Goal: Communication & Community: Share content

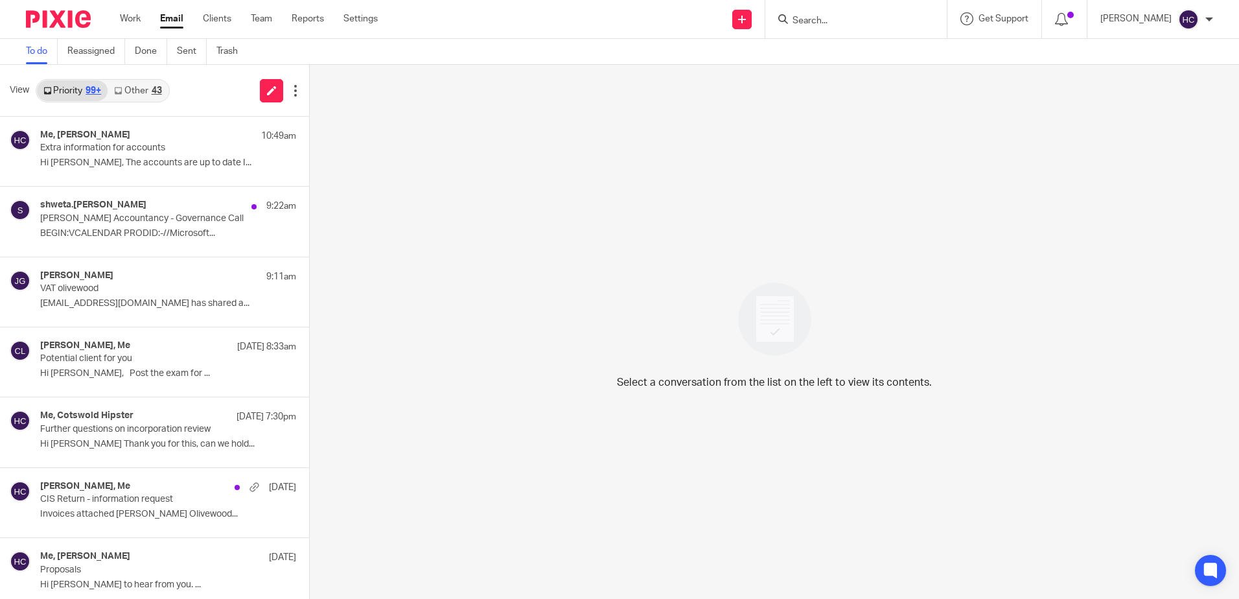
click at [816, 19] on input "Search" at bounding box center [849, 22] width 117 height 12
type input "sqwe"
click at [840, 68] on link at bounding box center [898, 56] width 219 height 30
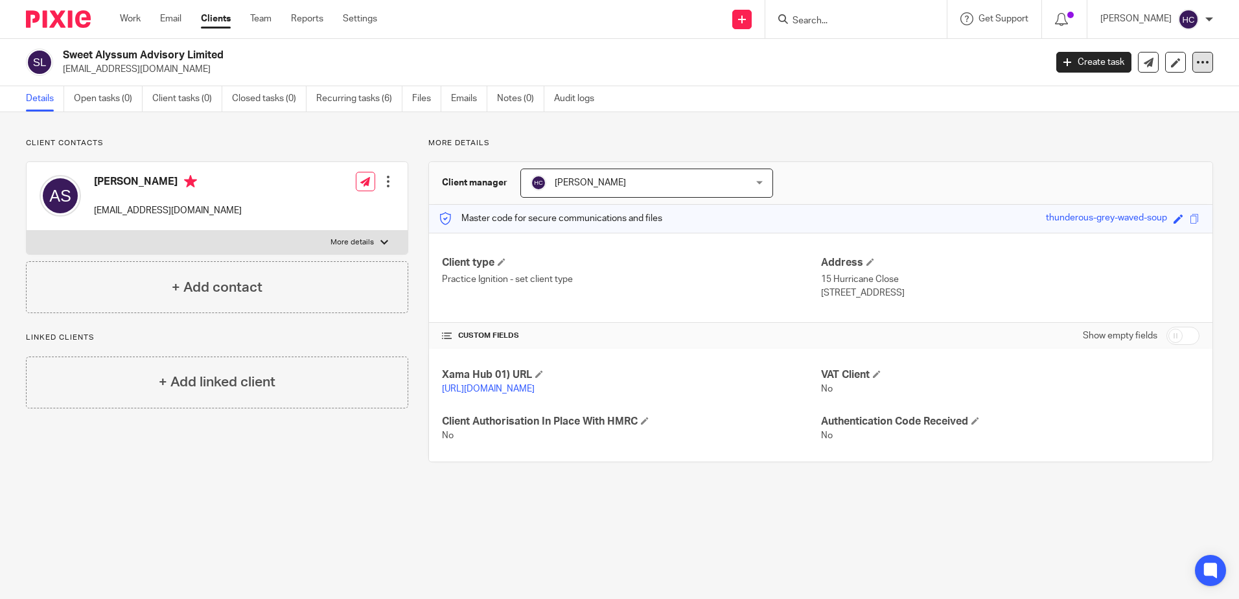
click at [1196, 66] on icon at bounding box center [1202, 62] width 13 height 13
click at [883, 77] on div "Sweet Alyssum Advisory Limited amyjuliasimpson@gmail.com Create task Update fro…" at bounding box center [619, 62] width 1239 height 47
click at [1168, 71] on link at bounding box center [1175, 62] width 21 height 21
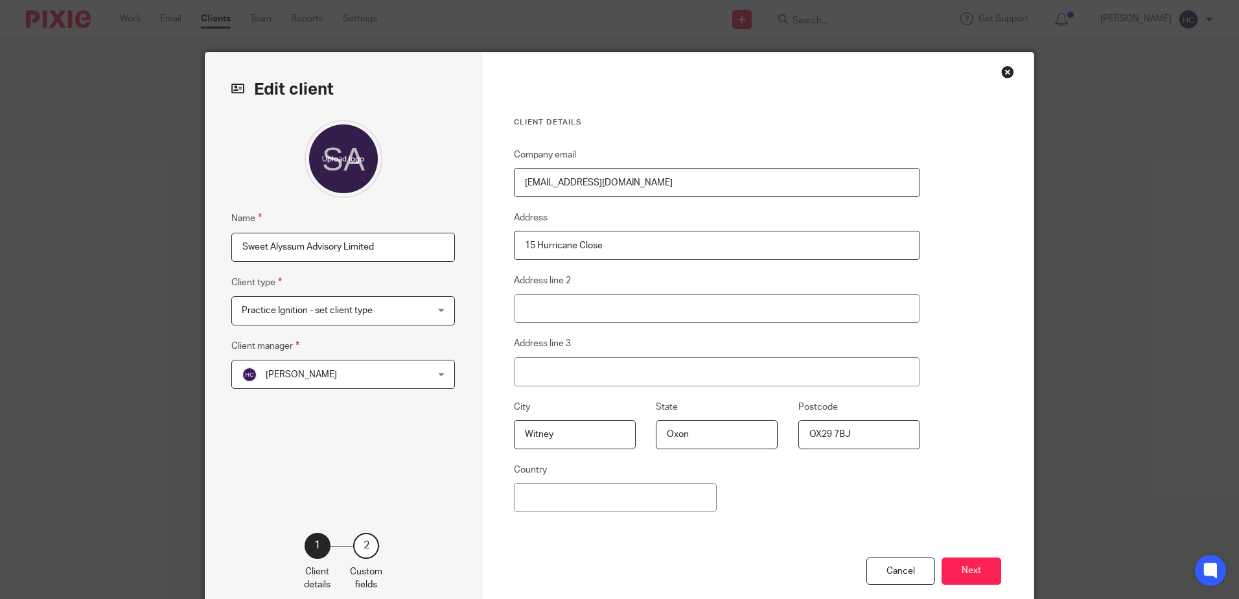
click at [385, 305] on span "Practice Ignition - set client type" at bounding box center [327, 310] width 170 height 27
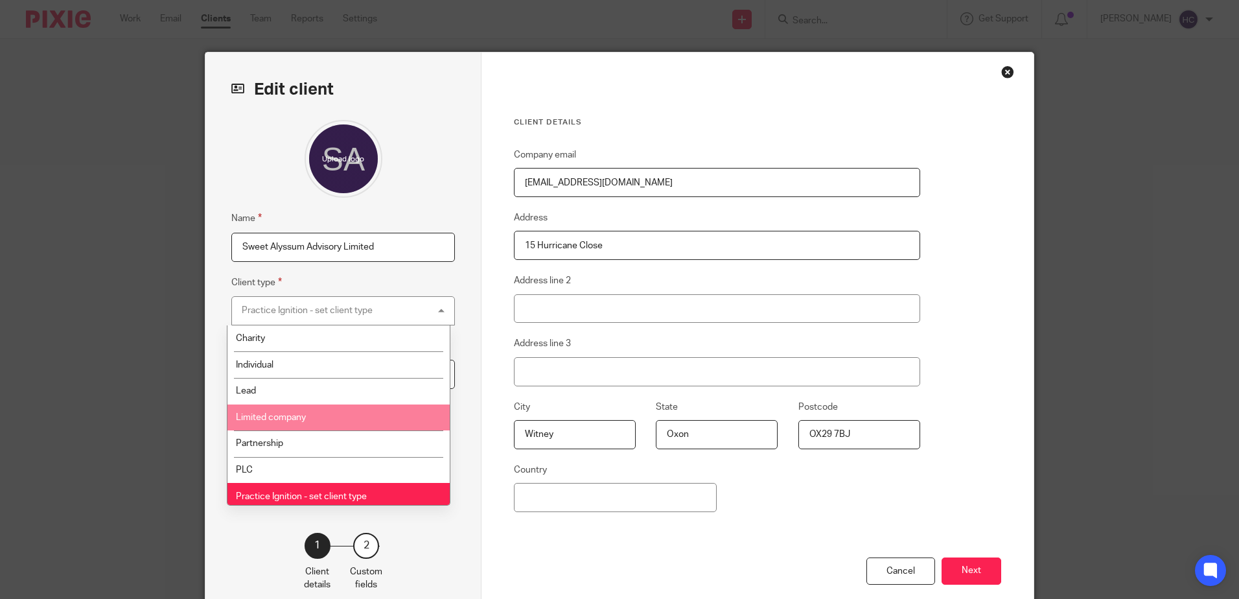
click at [347, 417] on li "Limited company" at bounding box center [338, 417] width 222 height 27
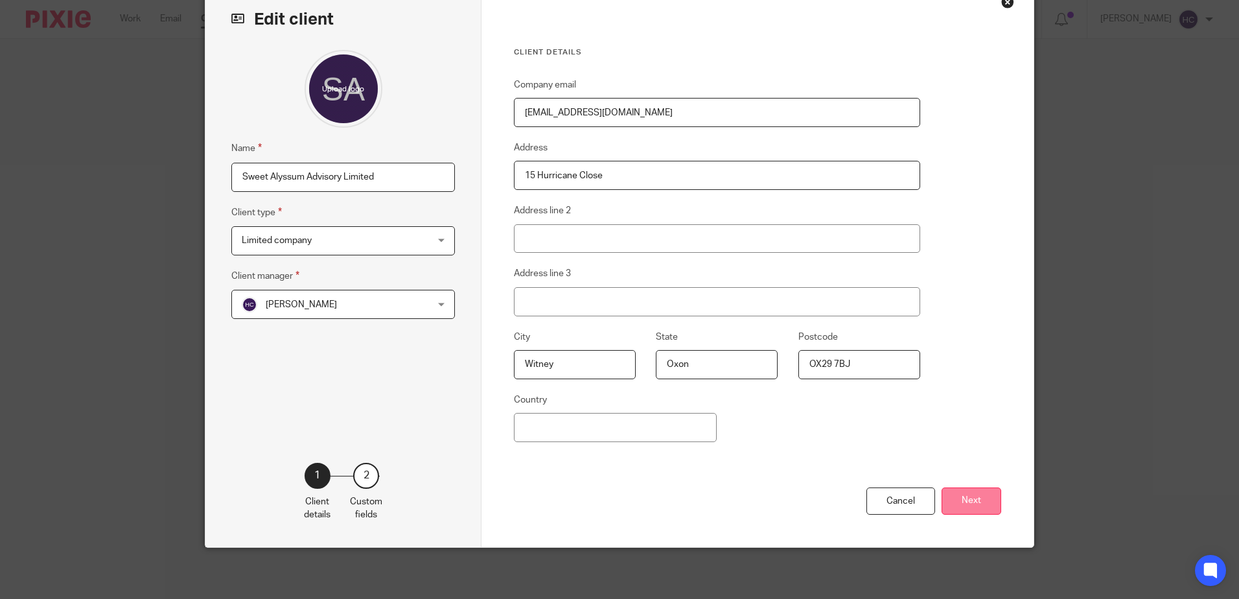
scroll to position [71, 0]
click at [966, 494] on button "Next" at bounding box center [972, 501] width 60 height 28
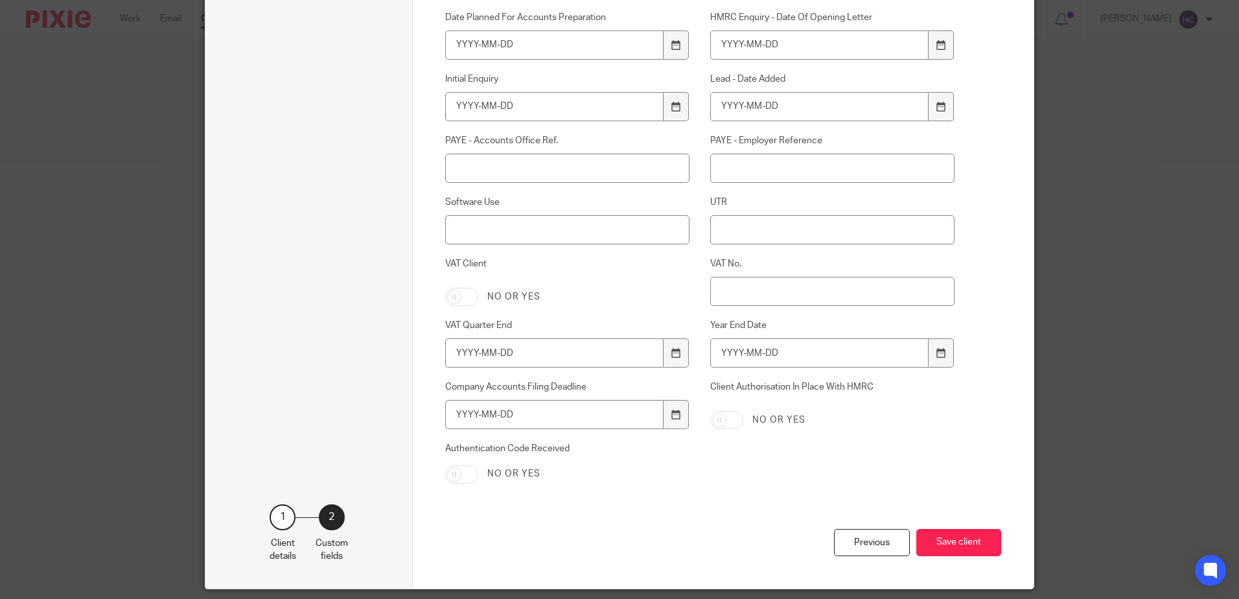
scroll to position [393, 0]
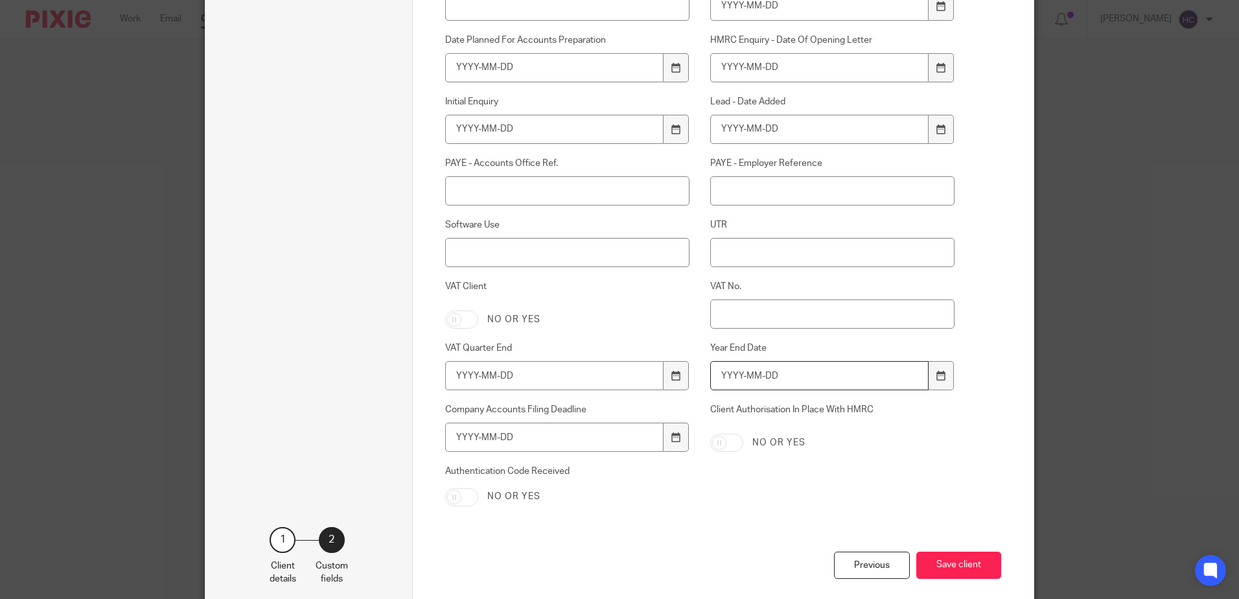
click at [736, 374] on input "Year End Date" at bounding box center [819, 375] width 219 height 29
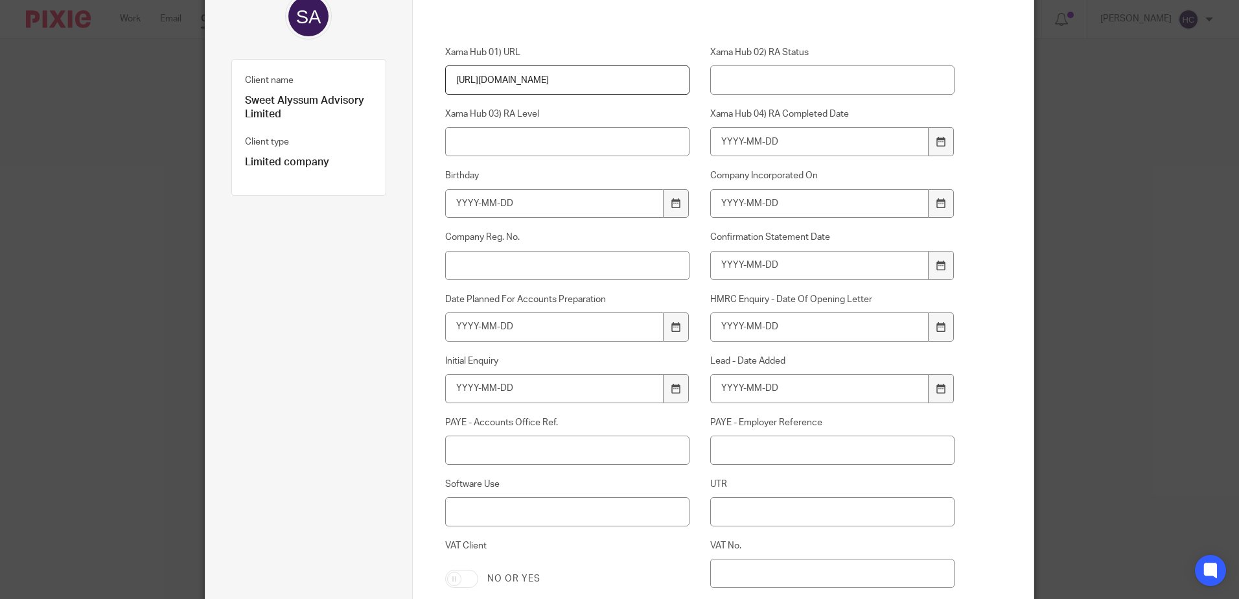
scroll to position [458, 0]
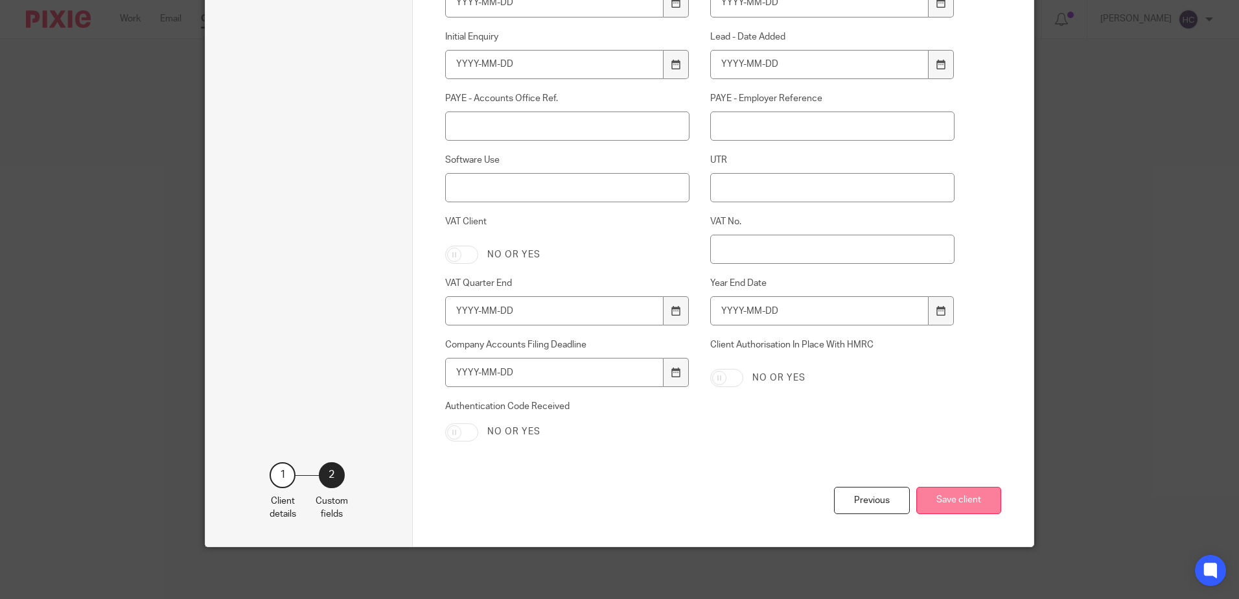
click at [969, 488] on button "Save client" at bounding box center [958, 501] width 85 height 28
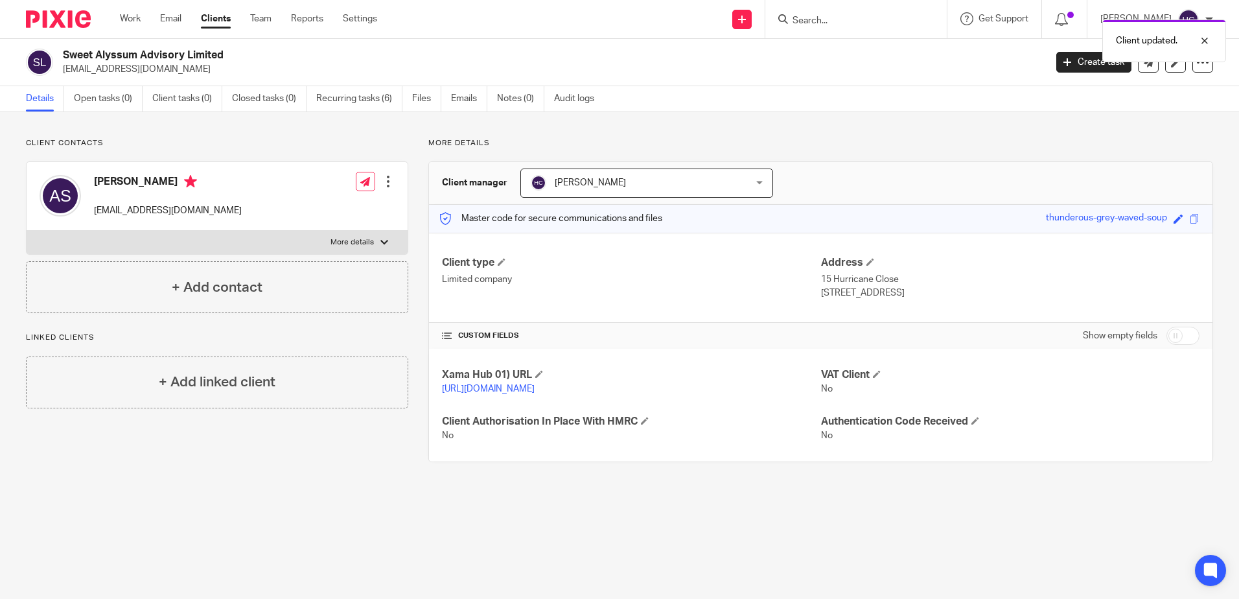
click at [1183, 337] on input "checkbox" at bounding box center [1182, 336] width 33 height 18
checkbox input "true"
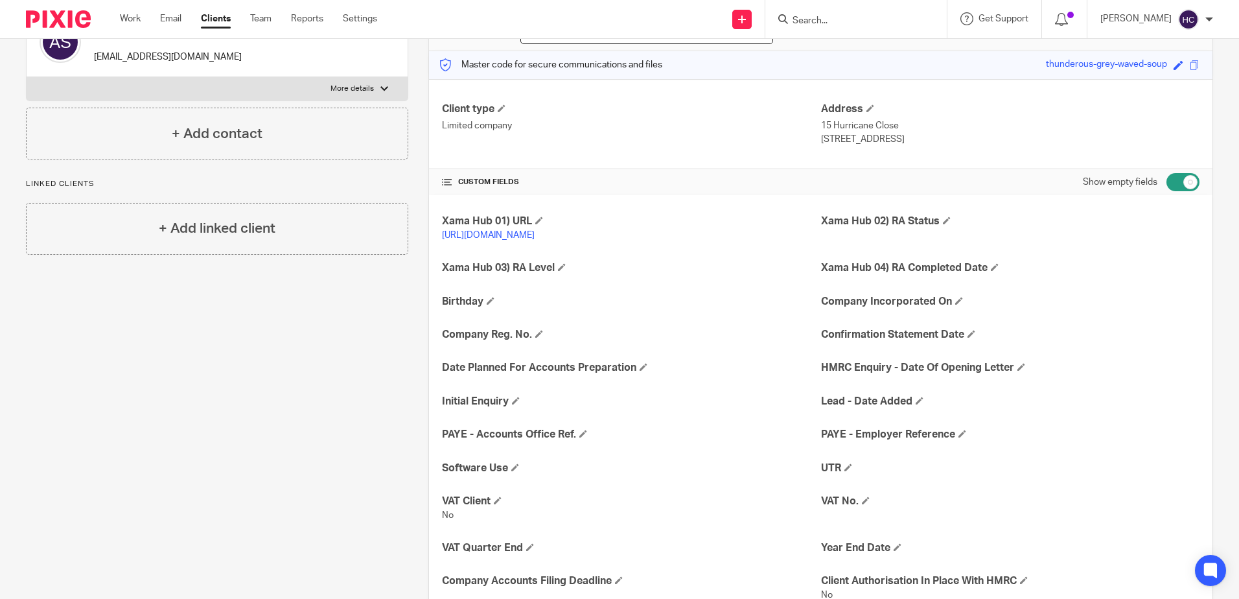
scroll to position [194, 0]
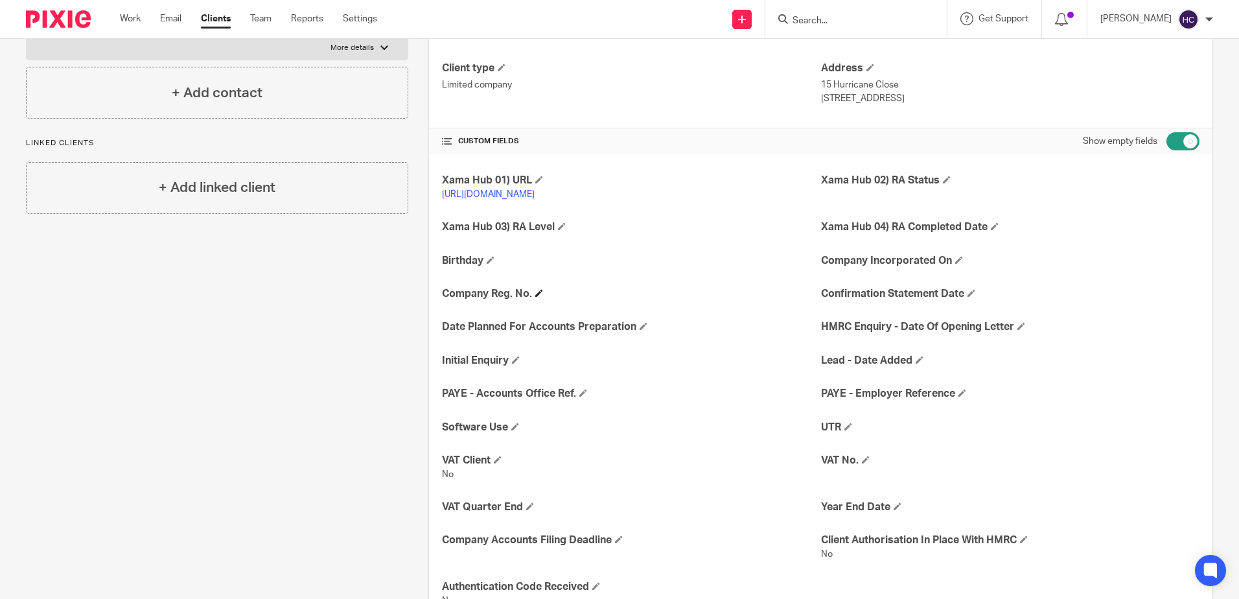
click at [535, 300] on h4 "Company Reg. No." at bounding box center [631, 294] width 378 height 14
click at [537, 297] on span at bounding box center [539, 293] width 8 height 8
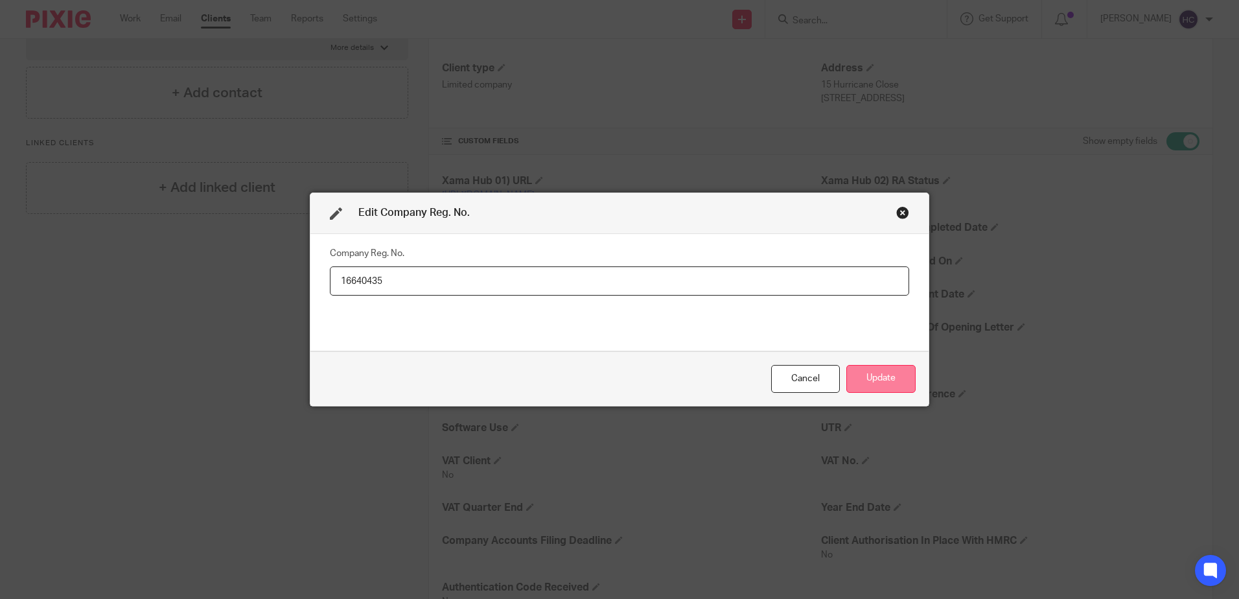
type input "16640435"
click at [879, 371] on button "Update" at bounding box center [880, 379] width 69 height 28
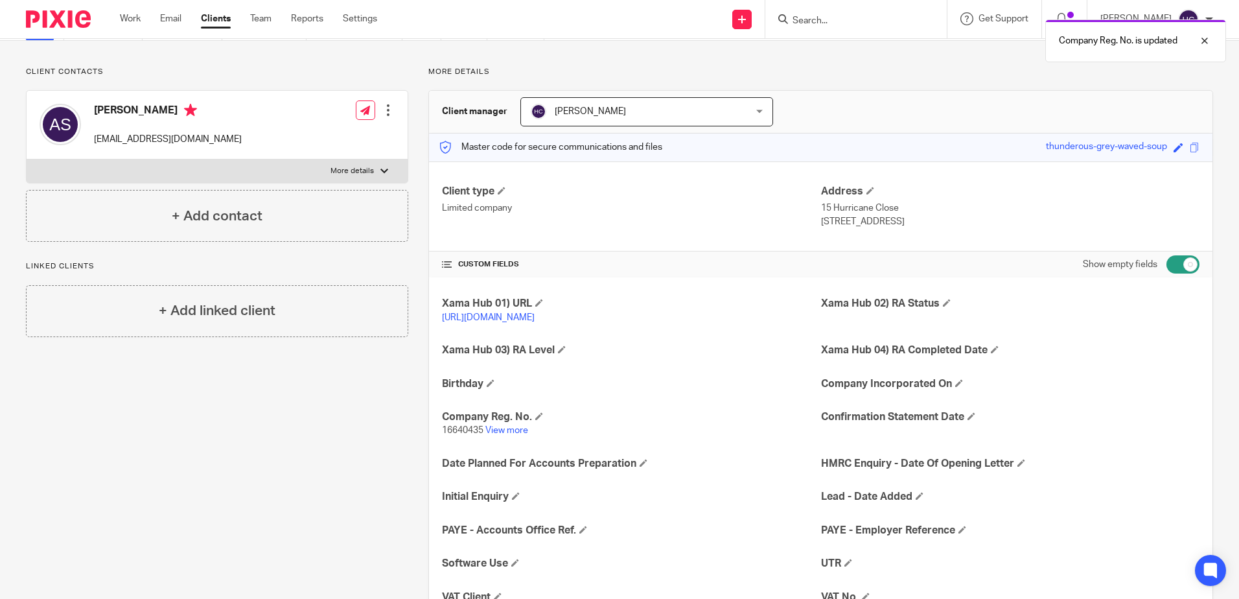
scroll to position [0, 0]
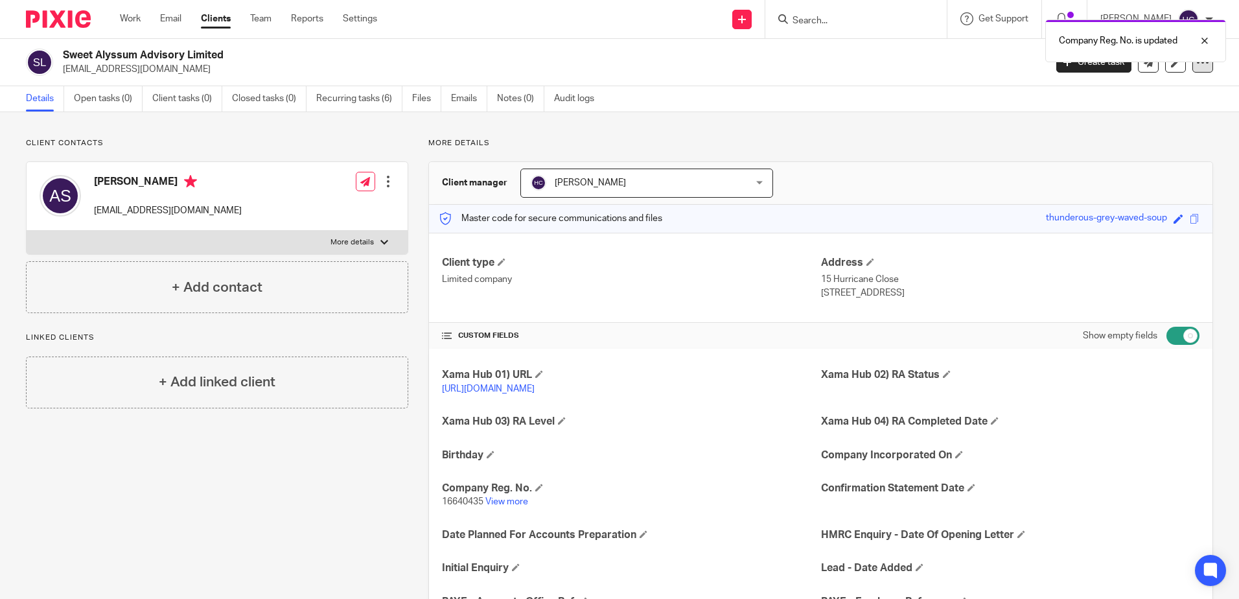
click at [1196, 65] on icon at bounding box center [1202, 62] width 13 height 13
click at [1162, 92] on link "Update from Companies House" at bounding box center [1121, 95] width 143 height 19
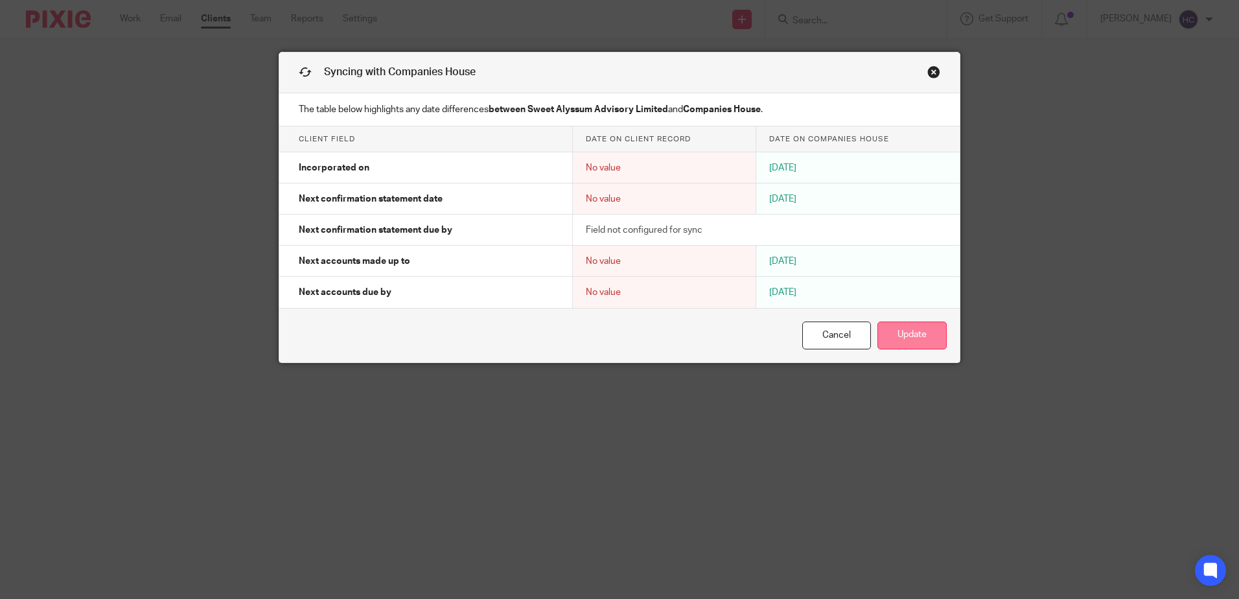
click at [896, 340] on button "Update" at bounding box center [911, 335] width 69 height 28
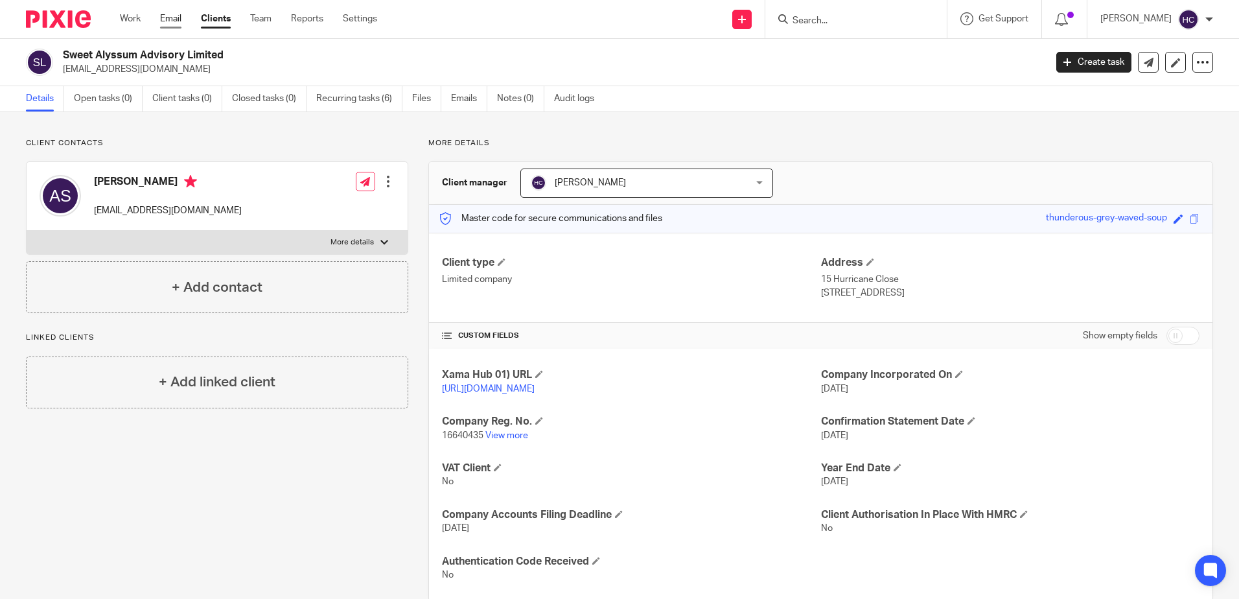
click at [173, 18] on link "Email" at bounding box center [170, 18] width 21 height 13
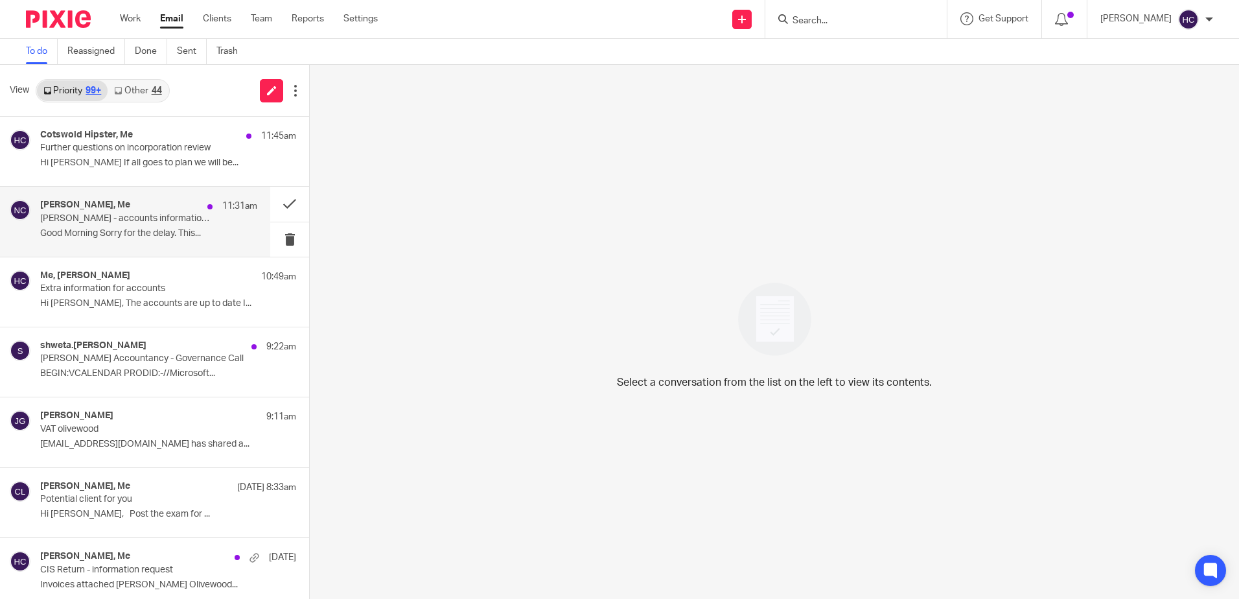
click at [152, 220] on p "Nigel Crewe - accounts information required" at bounding box center [127, 218] width 174 height 11
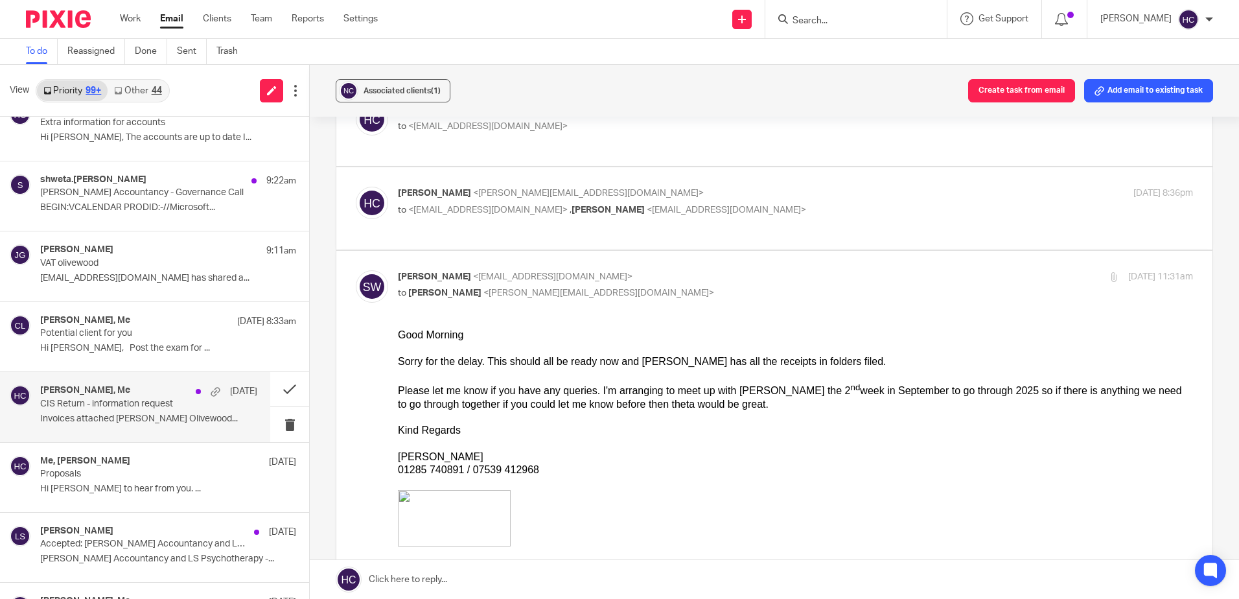
scroll to position [194, 0]
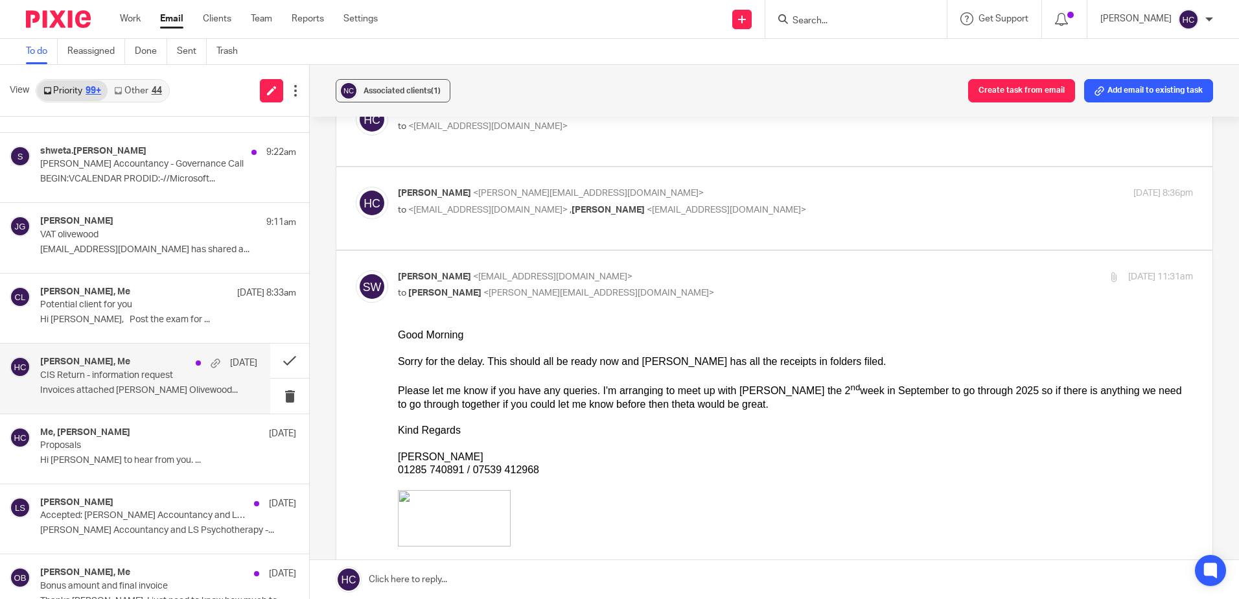
click at [152, 355] on div "Stuart Hooper, Me 7 Aug CIS Return - information request Invoices attached Stua…" at bounding box center [135, 377] width 270 height 69
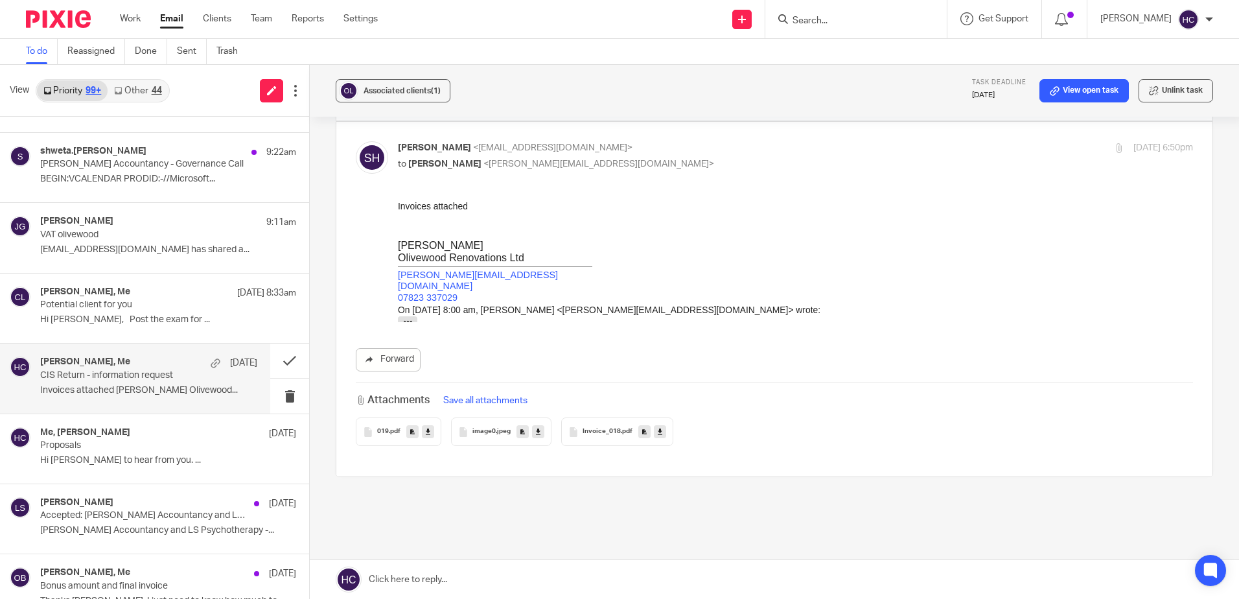
scroll to position [130, 0]
click at [658, 429] on icon at bounding box center [660, 431] width 5 height 10
click at [431, 436] on div "019 .pdf" at bounding box center [399, 430] width 86 height 29
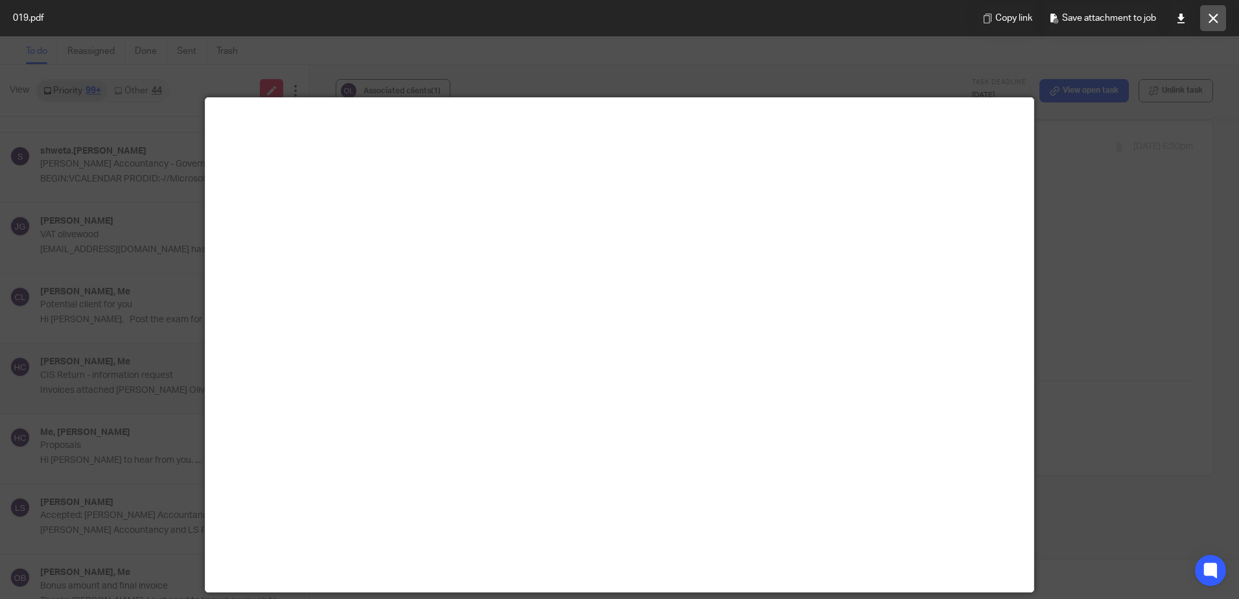
click at [1213, 21] on icon at bounding box center [1214, 19] width 10 height 10
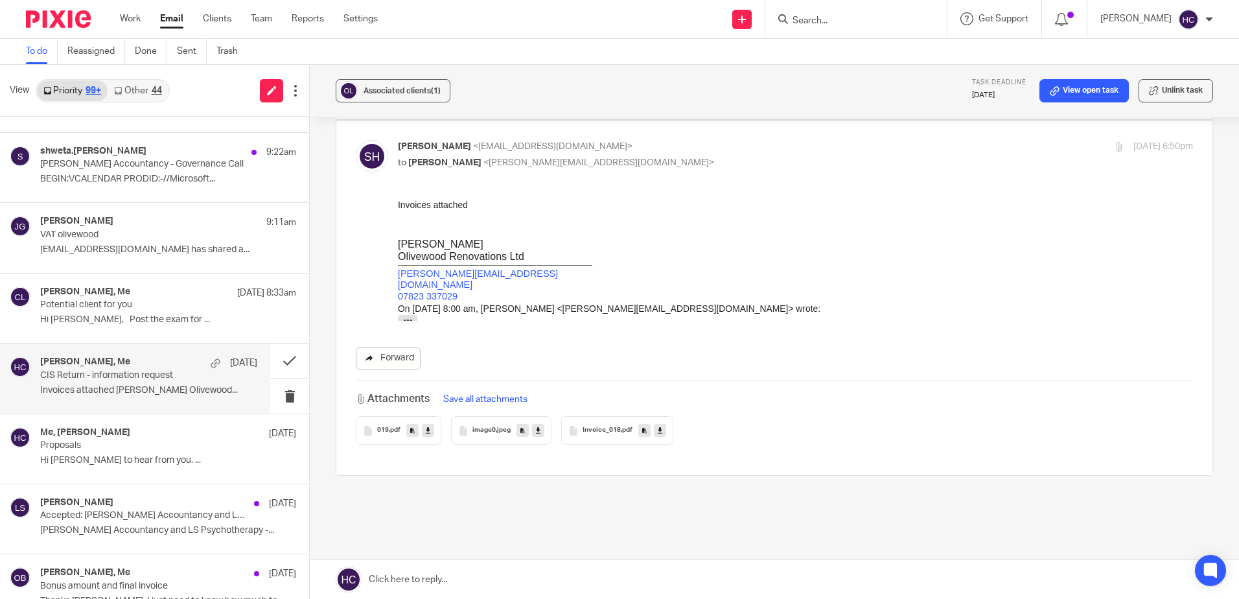
click at [393, 367] on link "Forward" at bounding box center [388, 358] width 65 height 23
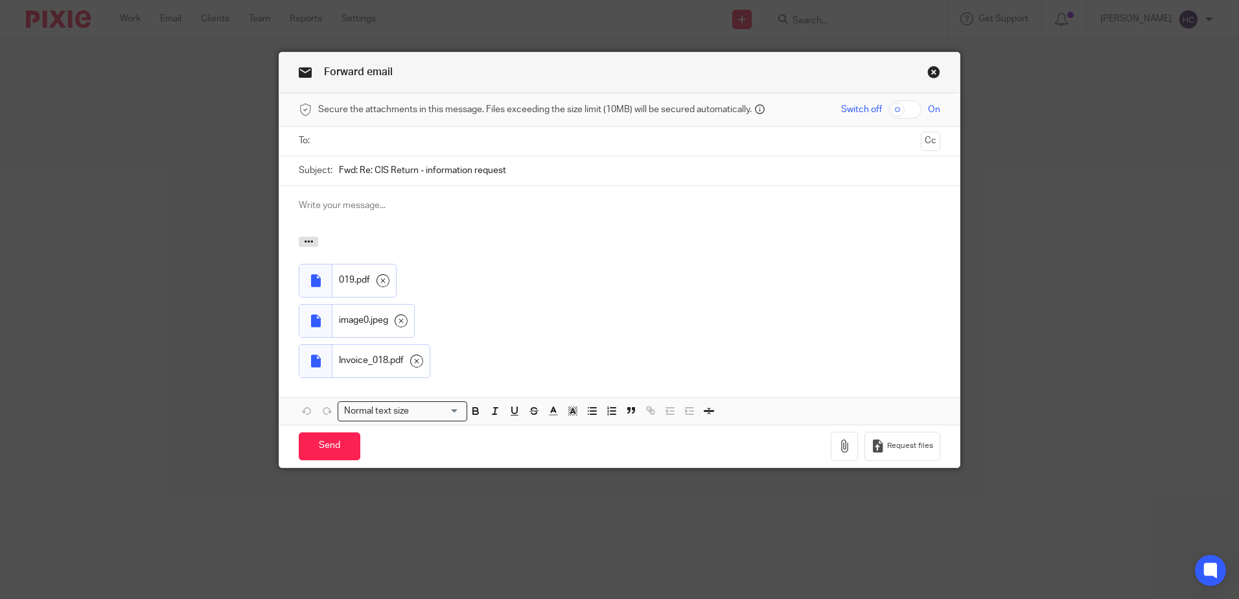
click at [597, 129] on div at bounding box center [619, 140] width 601 height 29
click at [590, 141] on input "text" at bounding box center [619, 140] width 592 height 15
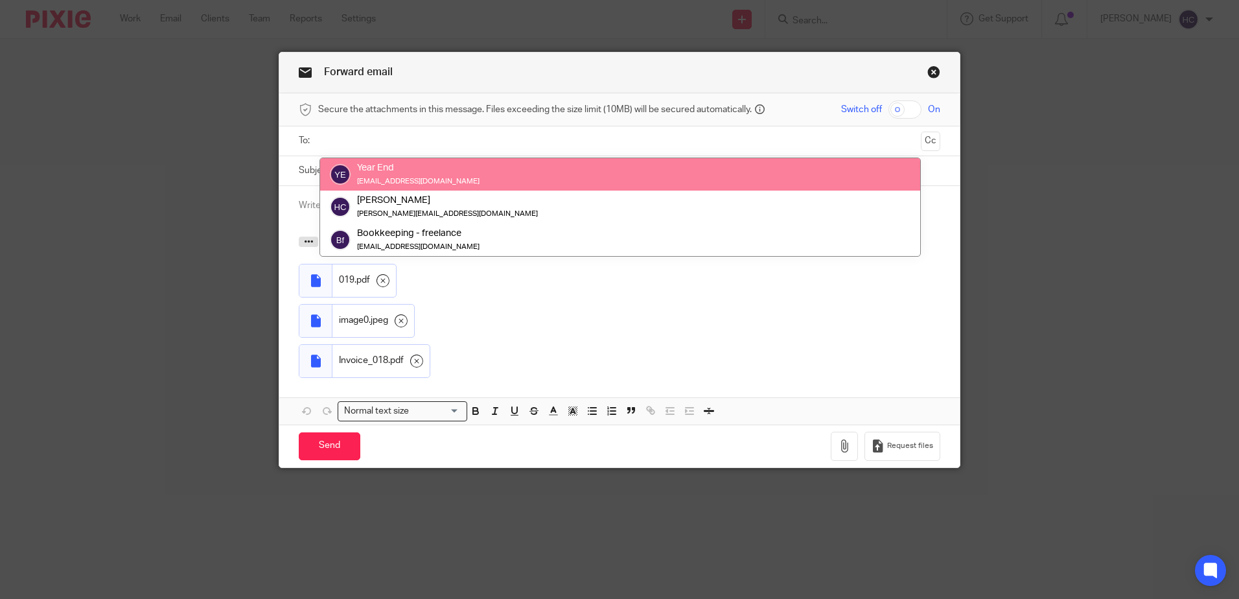
paste input "[DOMAIN_NAME][EMAIL_ADDRESS][DOMAIN_NAME]"
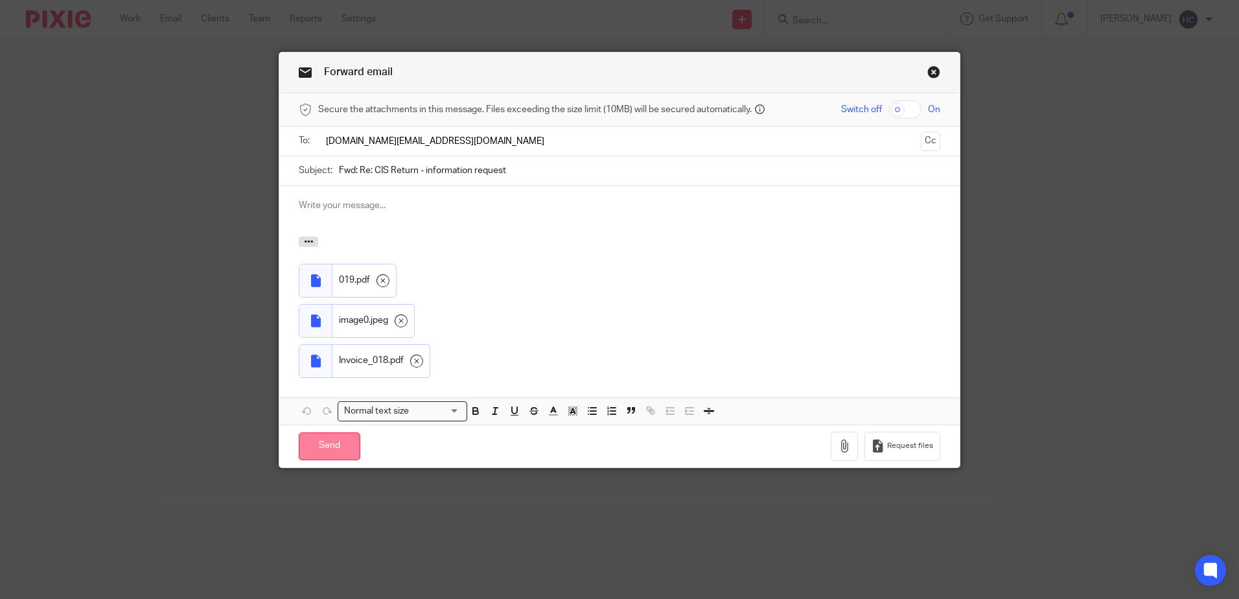
type input "[DOMAIN_NAME][EMAIL_ADDRESS][DOMAIN_NAME]"
click at [350, 445] on input "Send" at bounding box center [330, 446] width 62 height 28
